Goal: Information Seeking & Learning: Learn about a topic

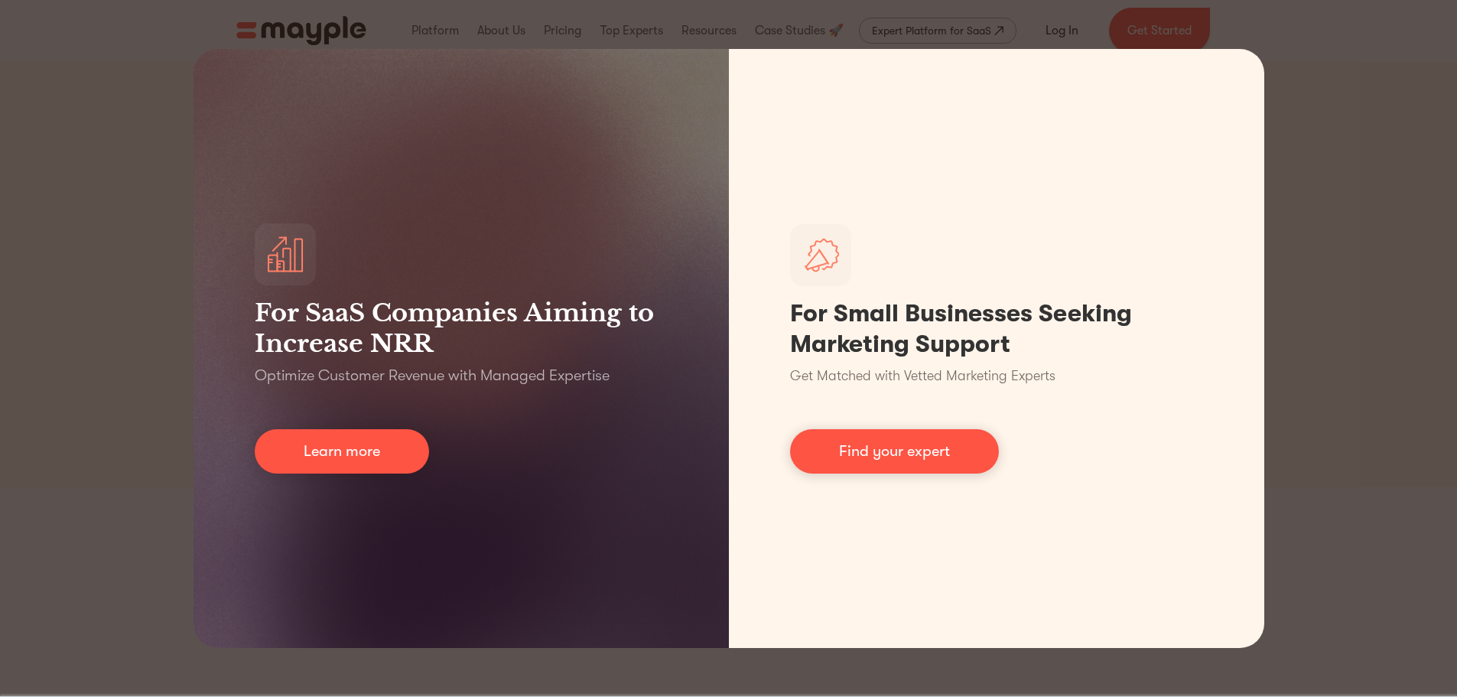
click at [1352, 260] on div "For SaaS Companies Aiming to Increase NRR Optimize Customer Revenue with Manage…" at bounding box center [728, 348] width 1457 height 697
drag, startPoint x: 258, startPoint y: 23, endPoint x: 277, endPoint y: 43, distance: 27.6
click at [260, 25] on div "For SaaS Companies Aiming to Increase NRR Optimize Customer Revenue with Manage…" at bounding box center [728, 348] width 1457 height 697
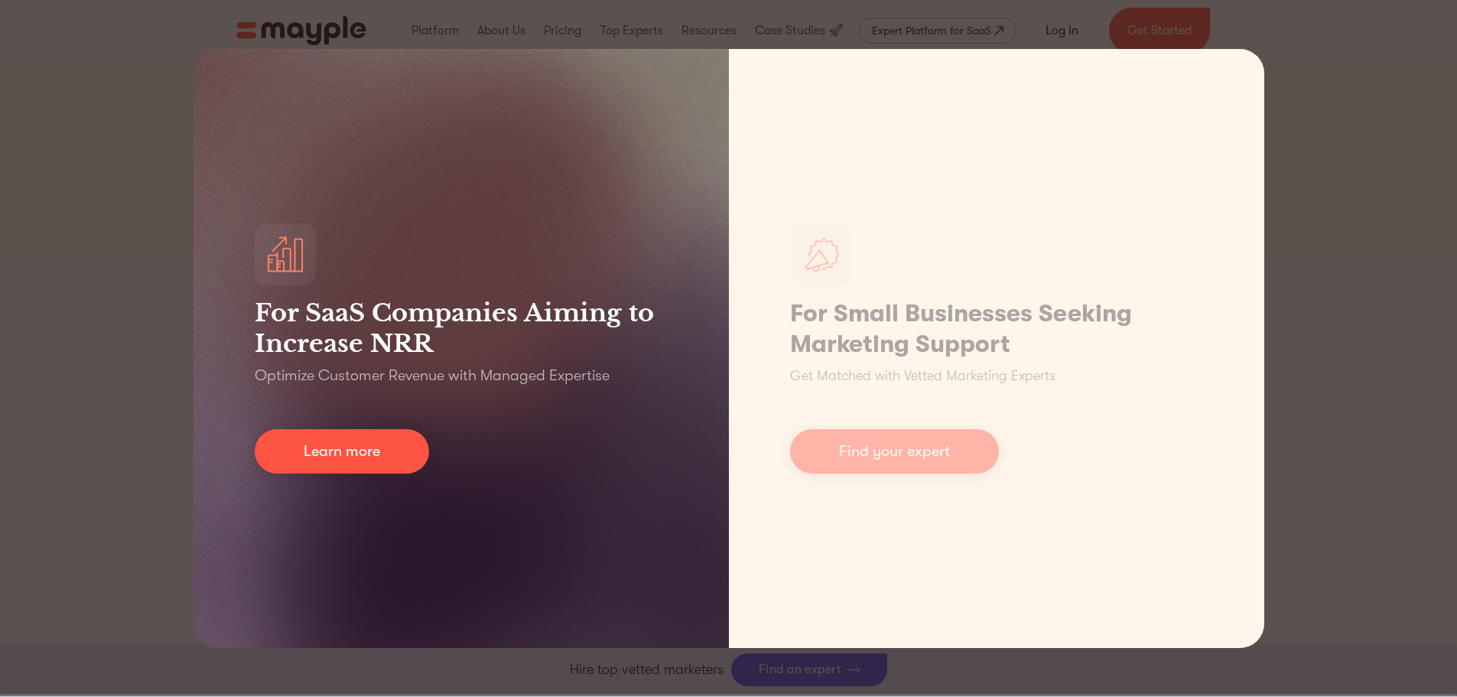
scroll to position [230, 0]
click at [347, 451] on link "Learn more" at bounding box center [342, 451] width 174 height 44
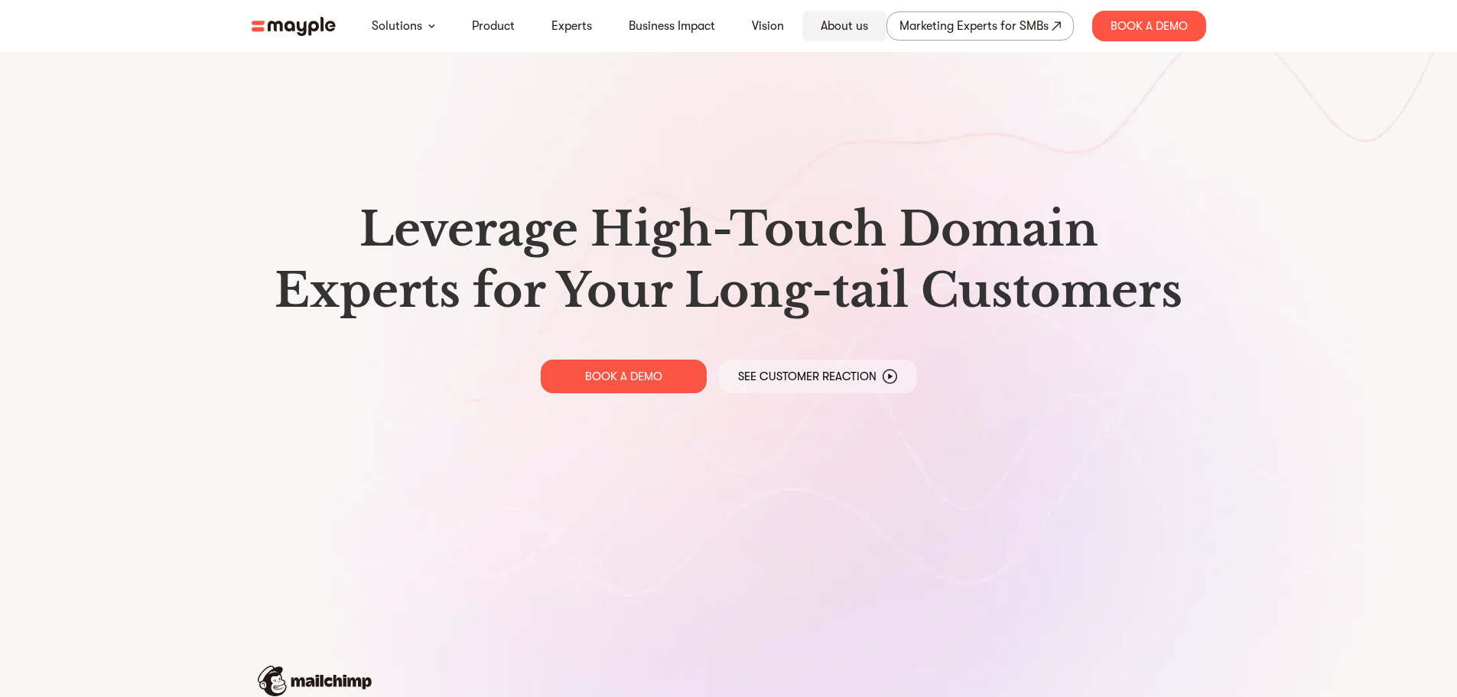
click at [840, 25] on link "About us" at bounding box center [844, 26] width 47 height 18
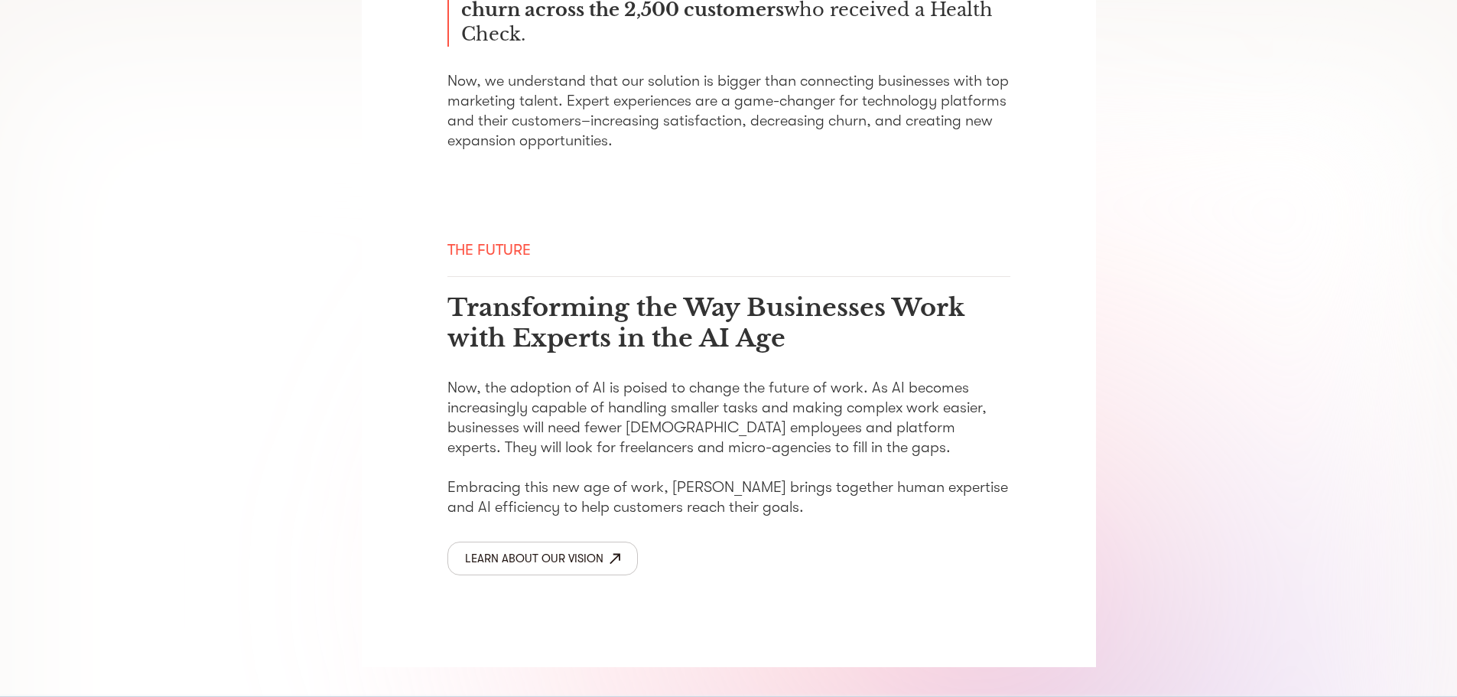
scroll to position [2453, 0]
